Goal: Task Accomplishment & Management: Manage account settings

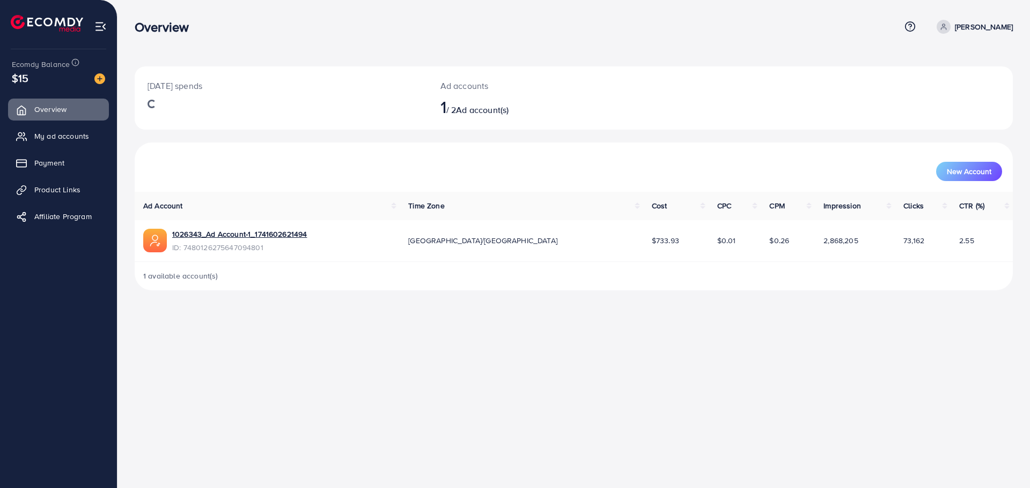
click at [362, 348] on div "Overview Help Center Contact Support Plans and Pricing Term and policy About Us…" at bounding box center [515, 244] width 1030 height 488
click at [64, 143] on link "My ad accounts" at bounding box center [58, 135] width 101 height 21
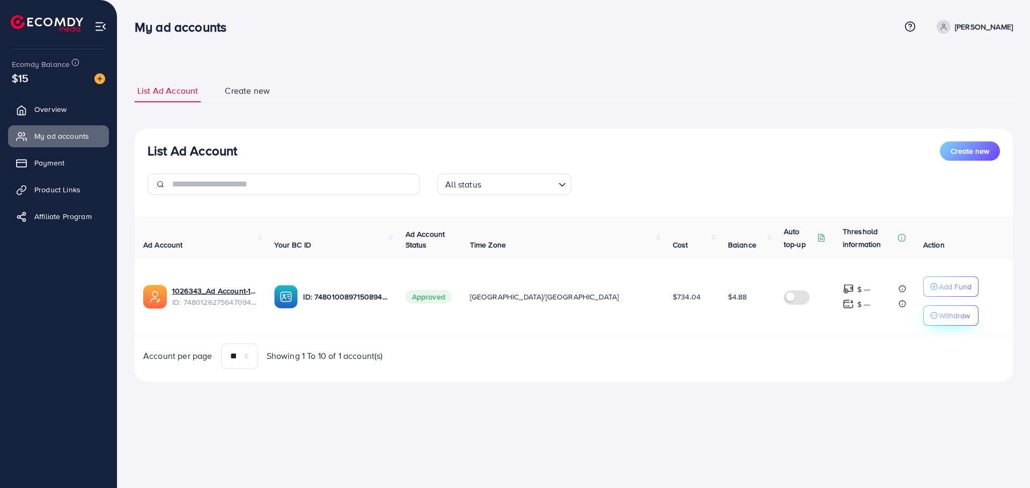
click at [938, 310] on p "Withdraw" at bounding box center [953, 315] width 31 height 13
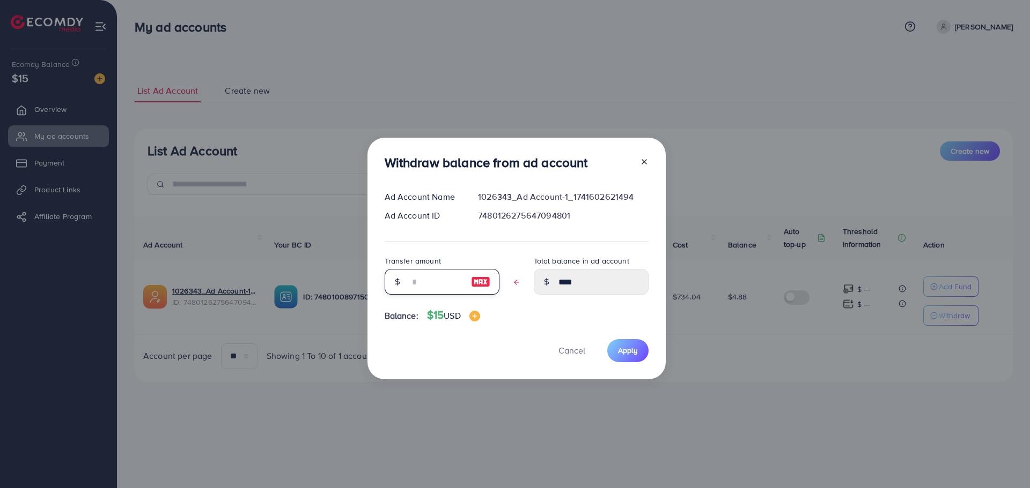
click at [421, 270] on input "text" at bounding box center [436, 282] width 54 height 26
type input "*"
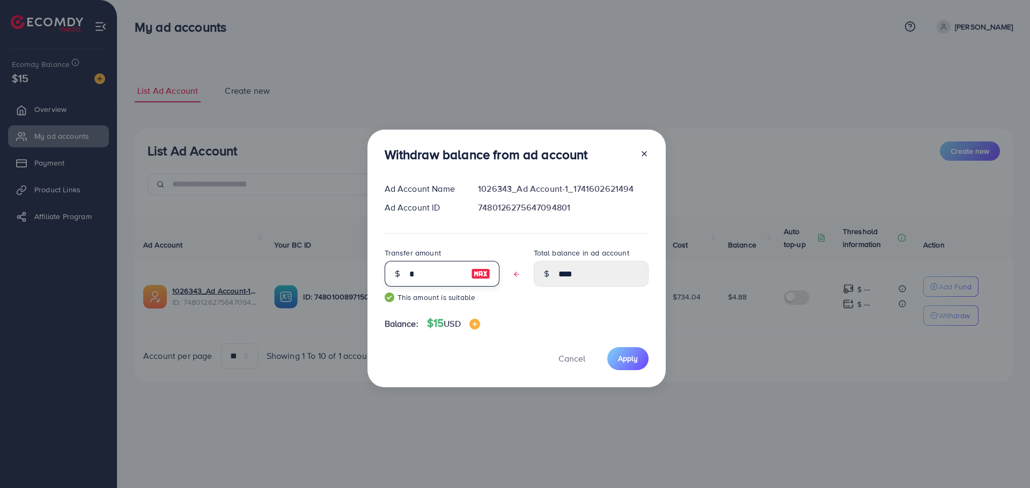
type input "****"
type input "*"
click at [620, 363] on span "Apply" at bounding box center [628, 358] width 20 height 11
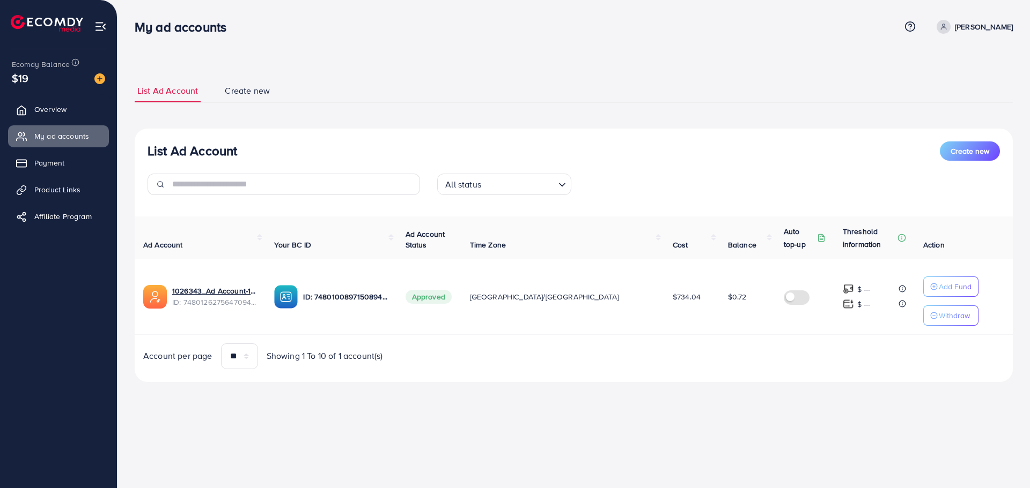
click at [642, 487] on div "My ad accounts Help Center Contact Support Plans and Pricing Term and policy Ab…" at bounding box center [515, 244] width 1030 height 488
click at [223, 290] on link "1026343_Ad Account-1_1741602621494" at bounding box center [214, 291] width 85 height 11
